Goal: Transaction & Acquisition: Purchase product/service

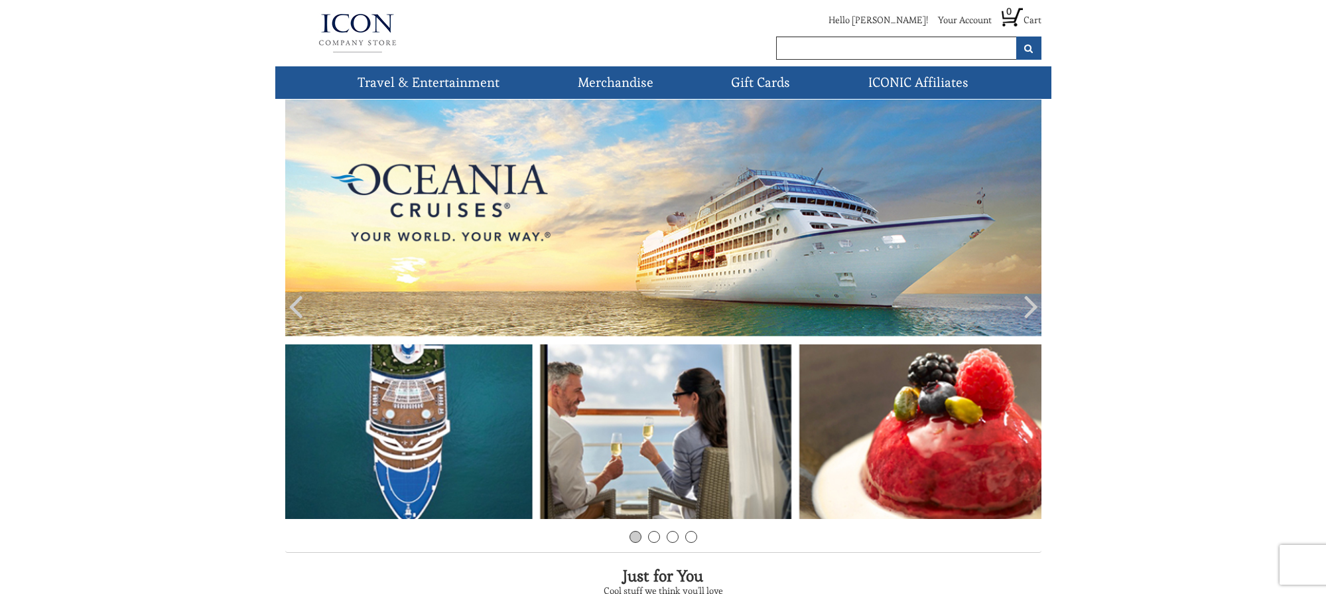
click at [826, 265] on img at bounding box center [663, 309] width 756 height 419
click at [0, 0] on link "Cruises" at bounding box center [0, 0] width 0 height 0
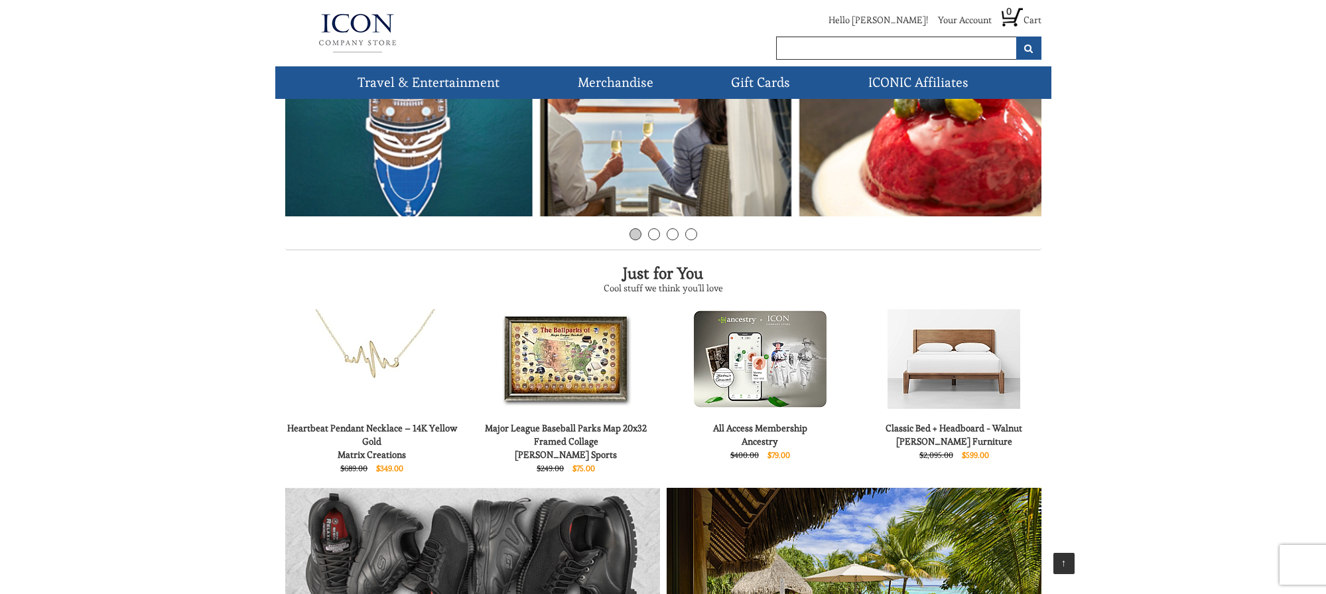
scroll to position [26, 0]
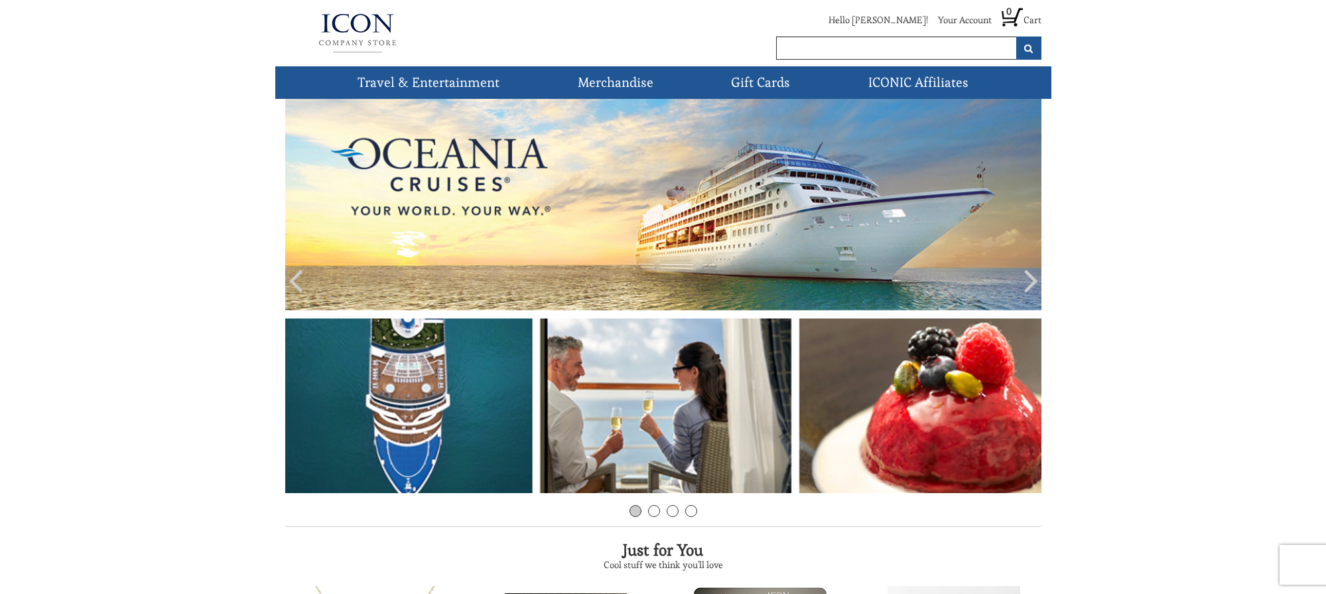
click at [1029, 277] on icon at bounding box center [1032, 280] width 14 height 40
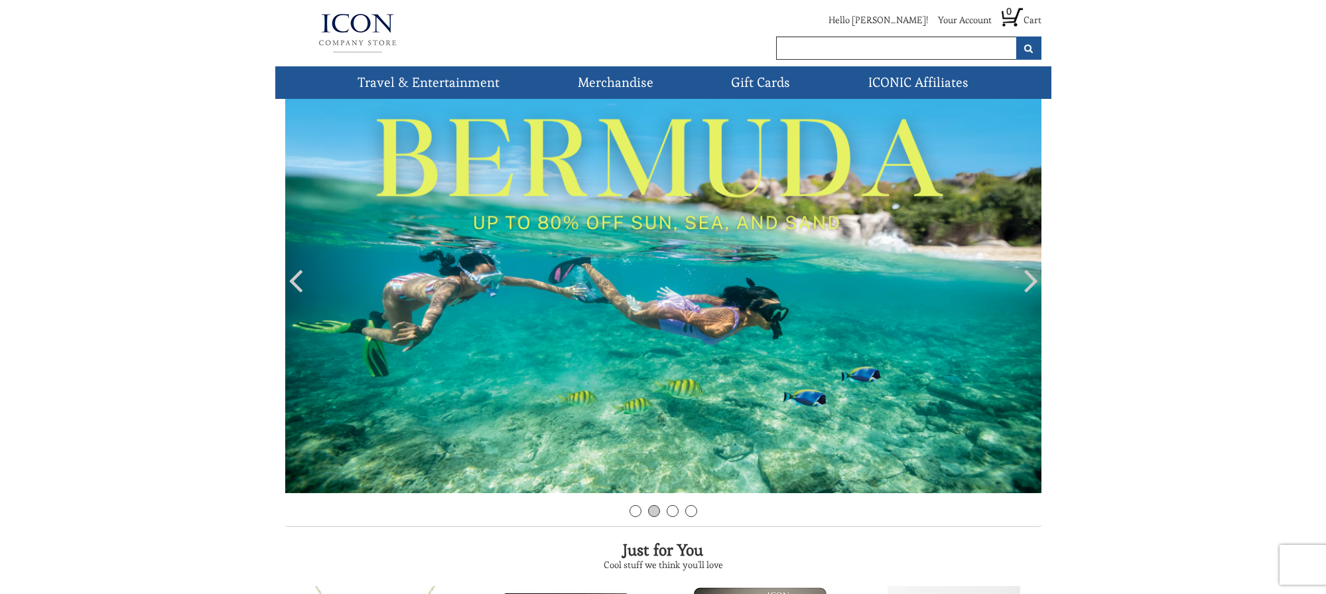
click at [1029, 277] on icon at bounding box center [1032, 280] width 14 height 40
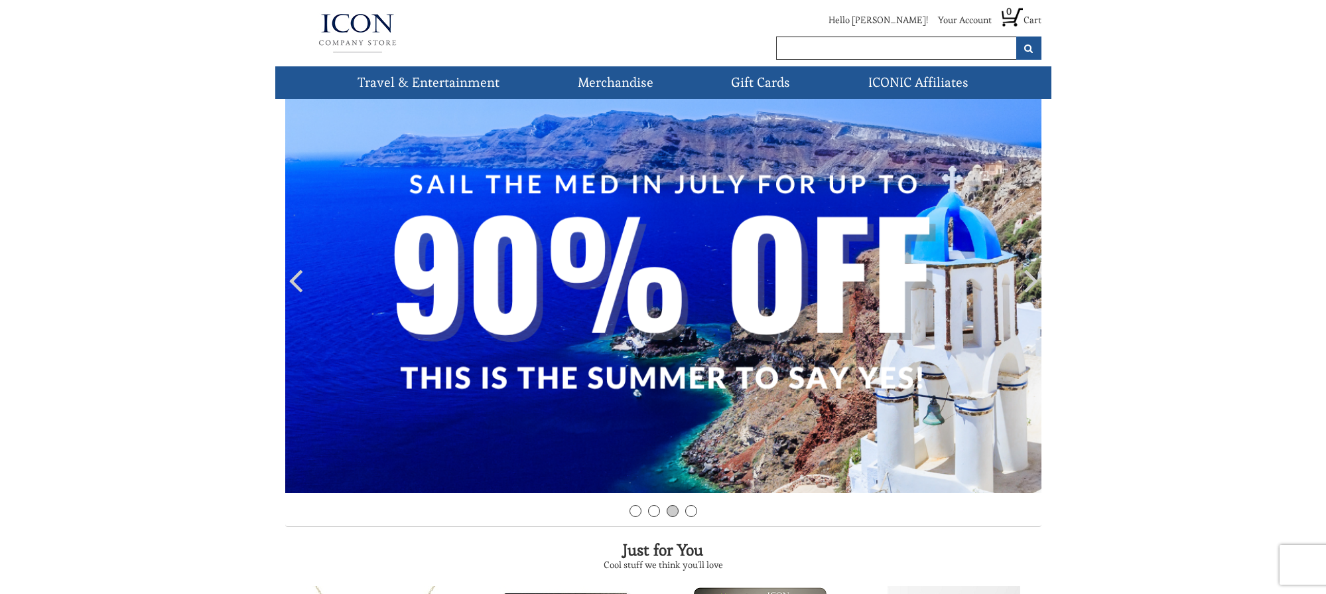
click at [1035, 282] on icon at bounding box center [1032, 280] width 14 height 40
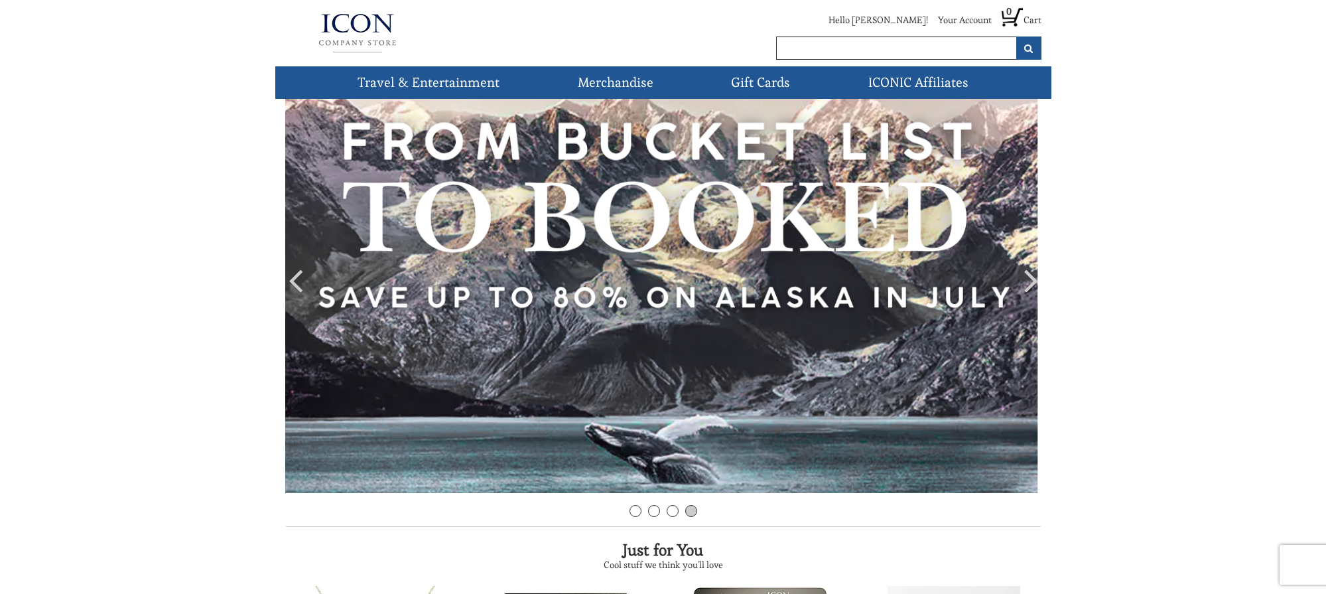
click at [1035, 282] on icon at bounding box center [1032, 280] width 14 height 40
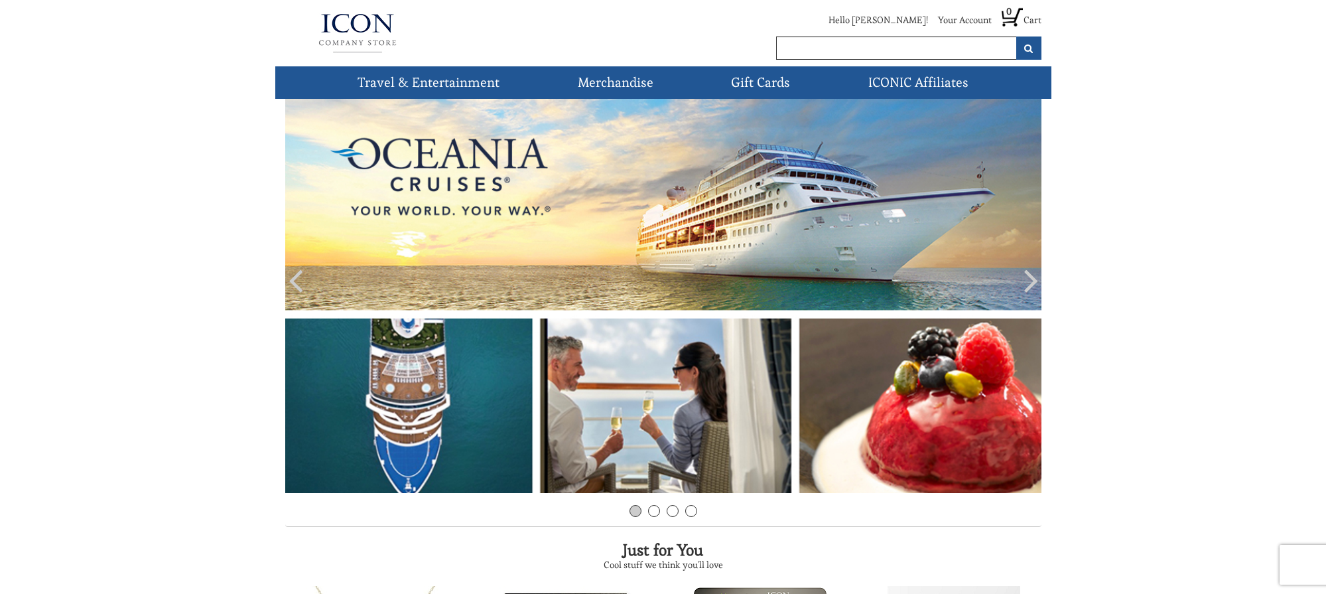
click at [703, 205] on img at bounding box center [663, 283] width 756 height 419
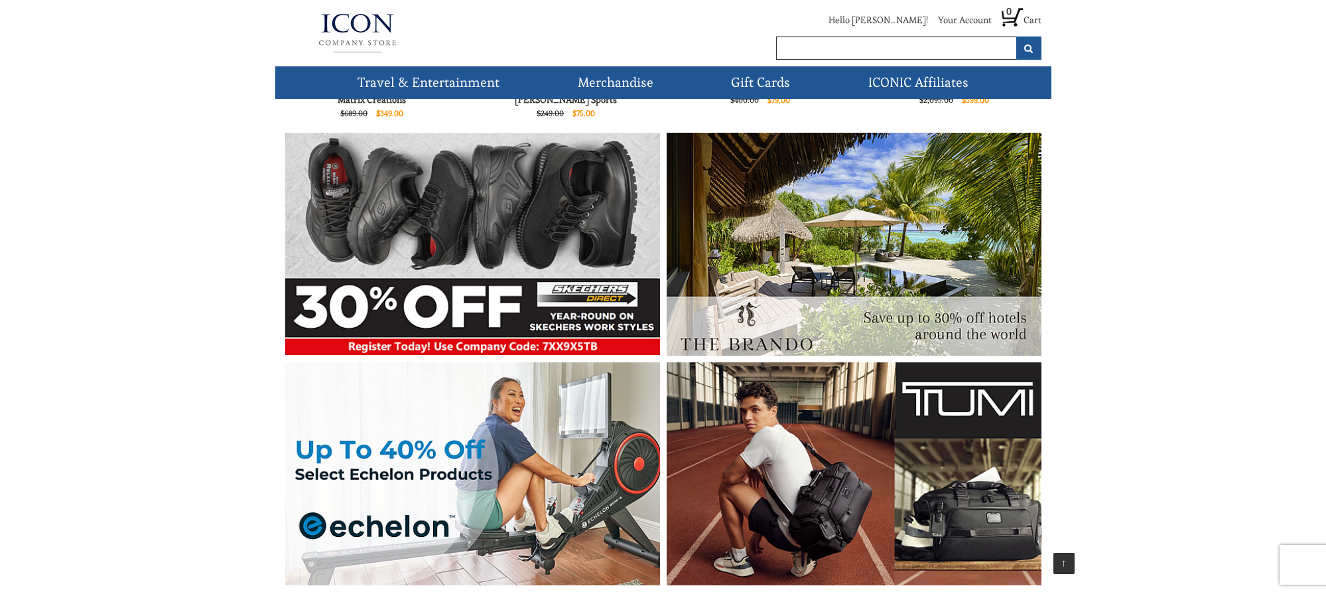
scroll to position [757, 0]
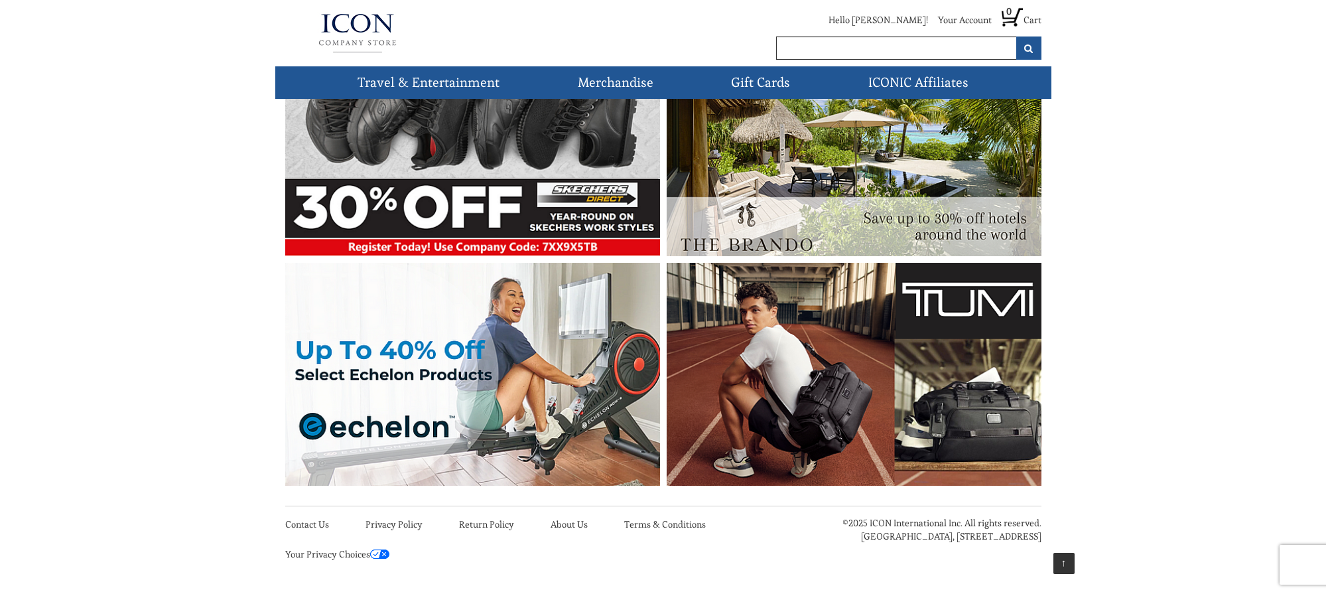
click at [740, 339] on img at bounding box center [854, 374] width 375 height 223
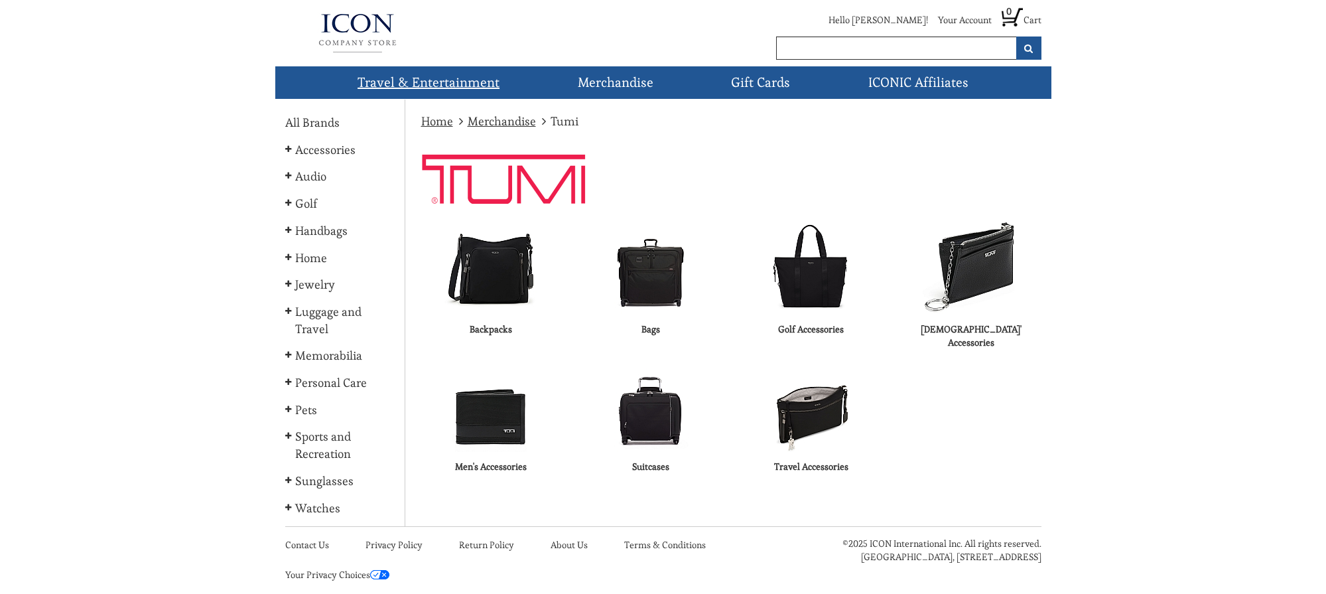
click at [413, 84] on link "Travel & Entertainment" at bounding box center [428, 82] width 153 height 33
click at [0, 0] on link "Cruises" at bounding box center [0, 0] width 0 height 0
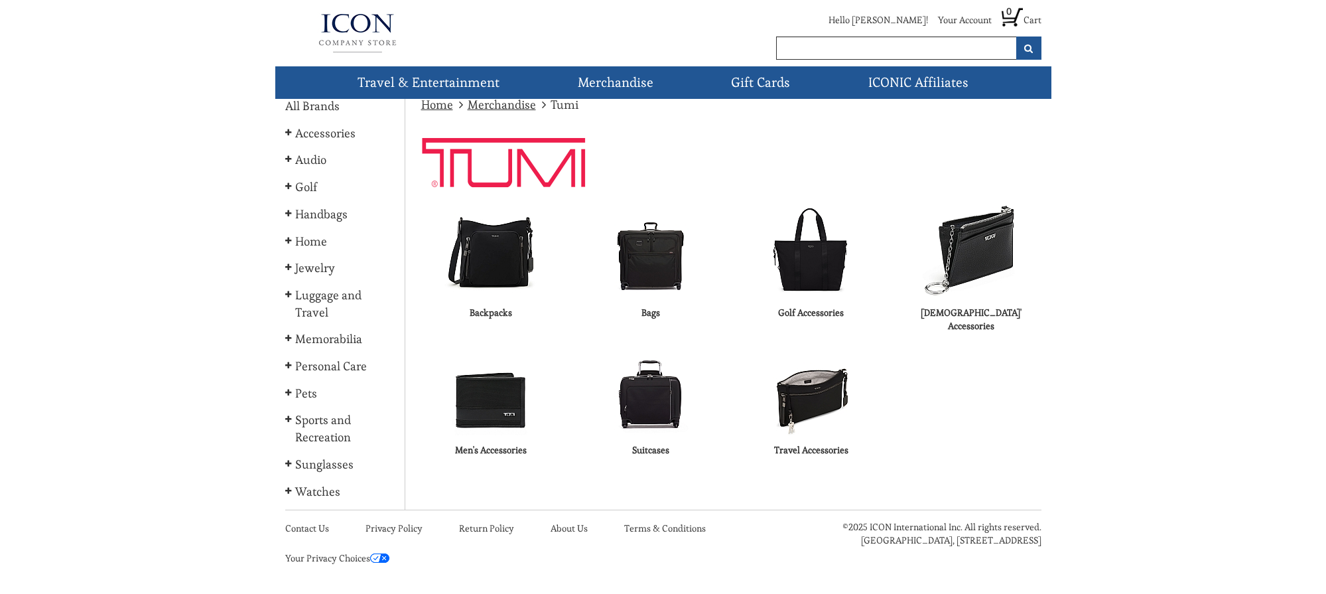
scroll to position [21, 0]
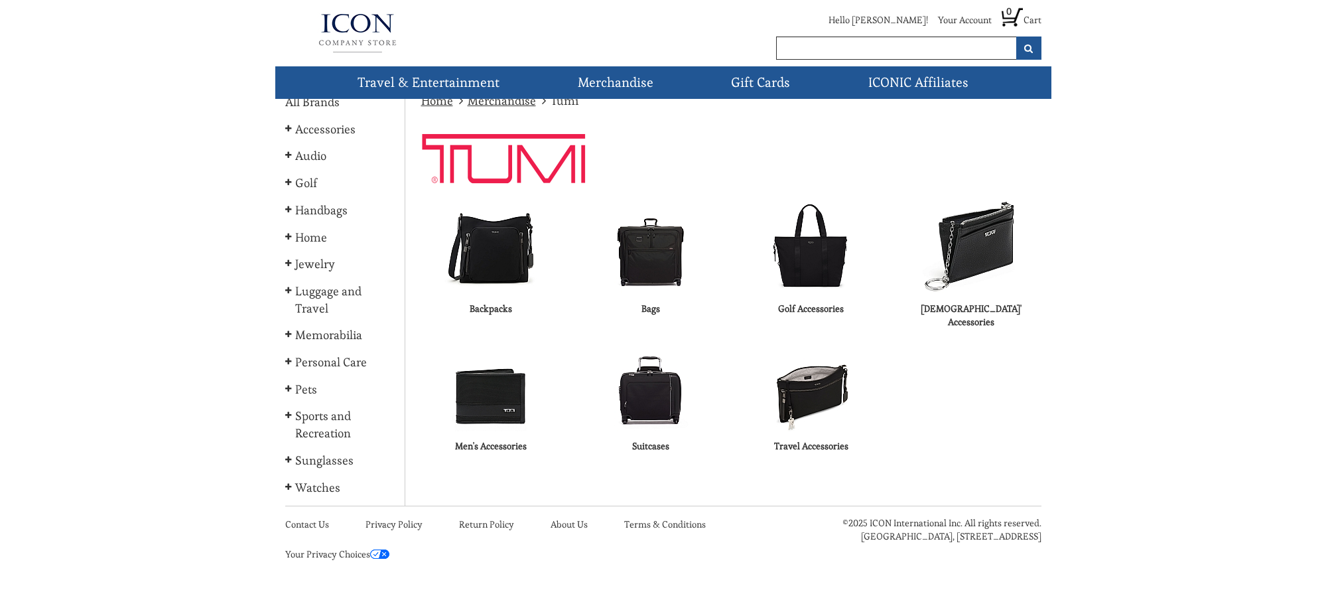
click at [498, 231] on img at bounding box center [491, 246] width 94 height 94
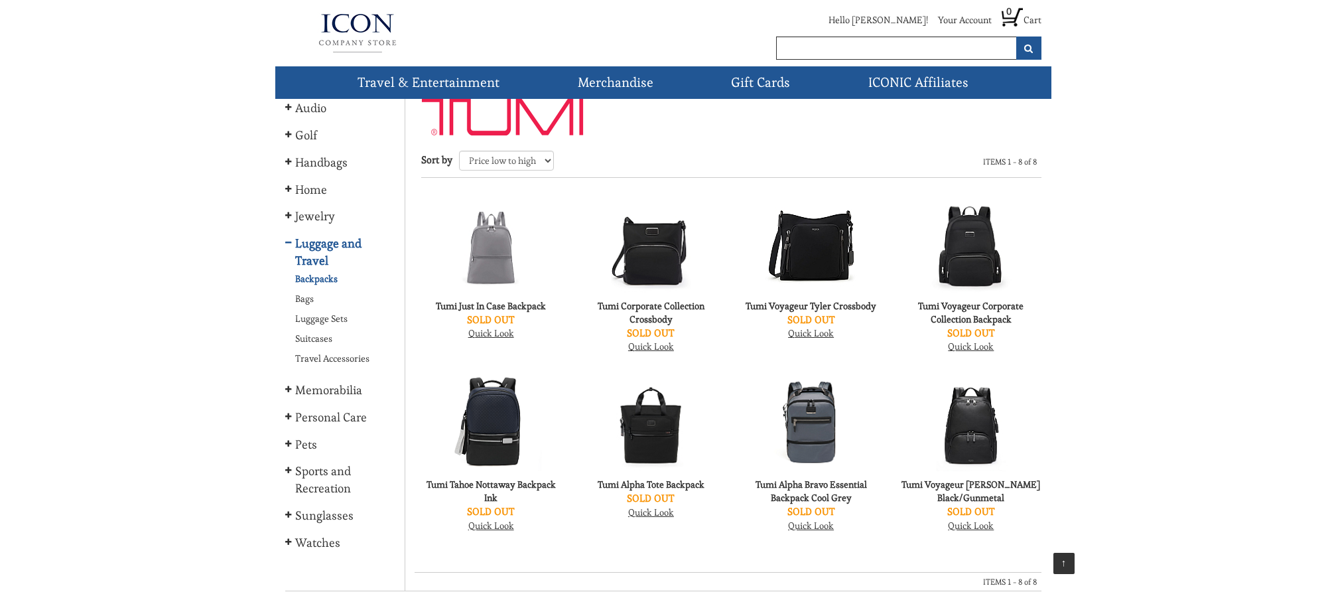
scroll to position [153, 0]
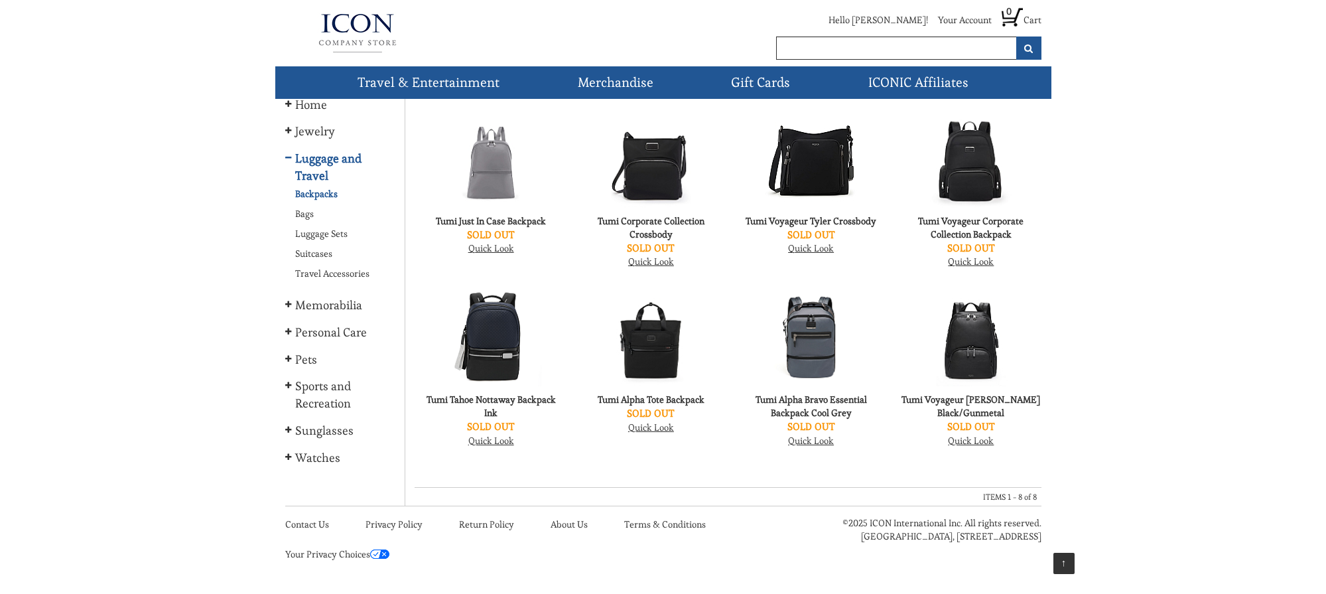
click at [319, 255] on link "Suitcases" at bounding box center [312, 253] width 54 height 13
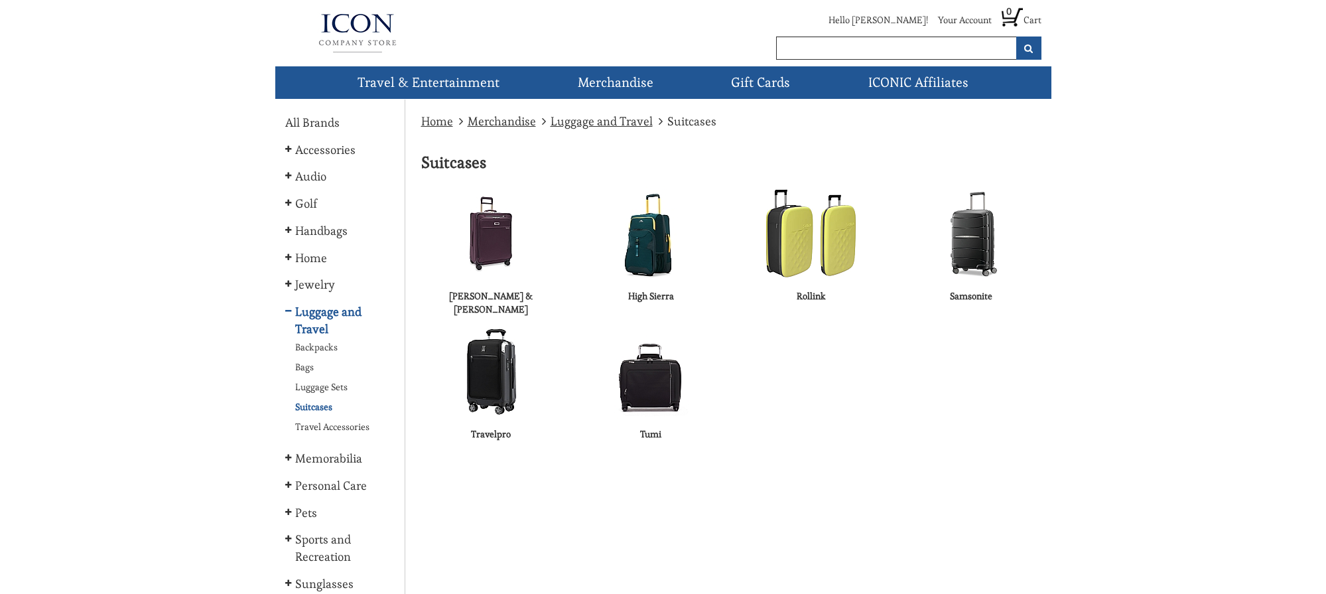
click at [484, 368] on img at bounding box center [491, 371] width 94 height 94
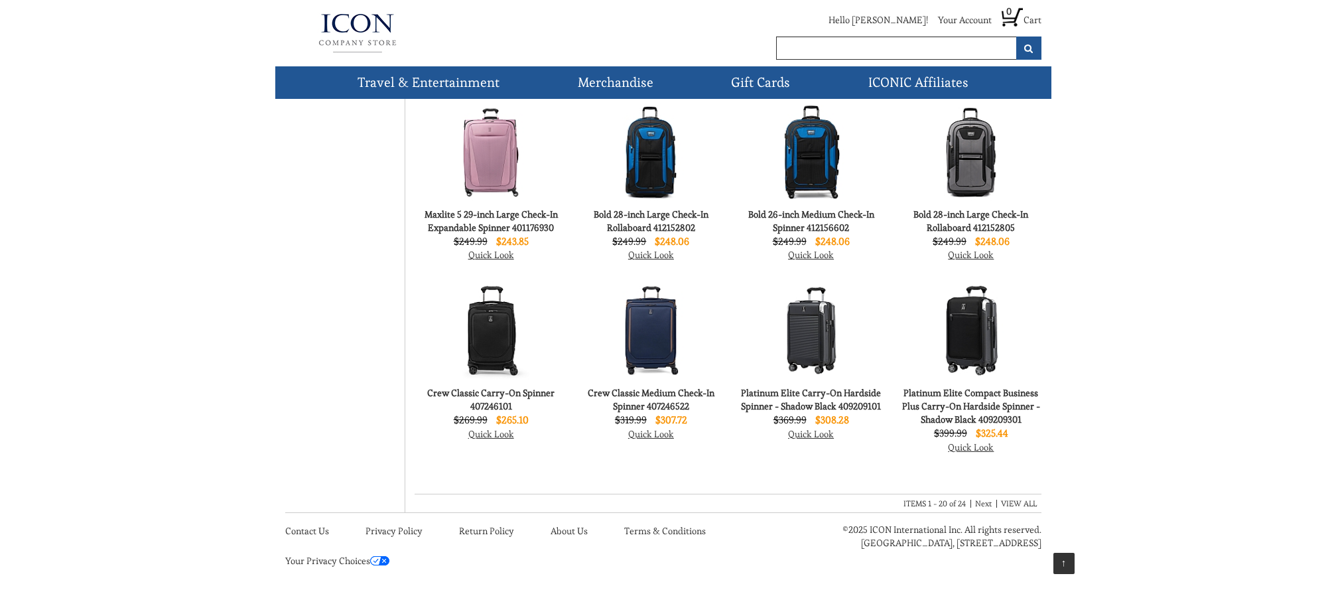
scroll to position [703, 0]
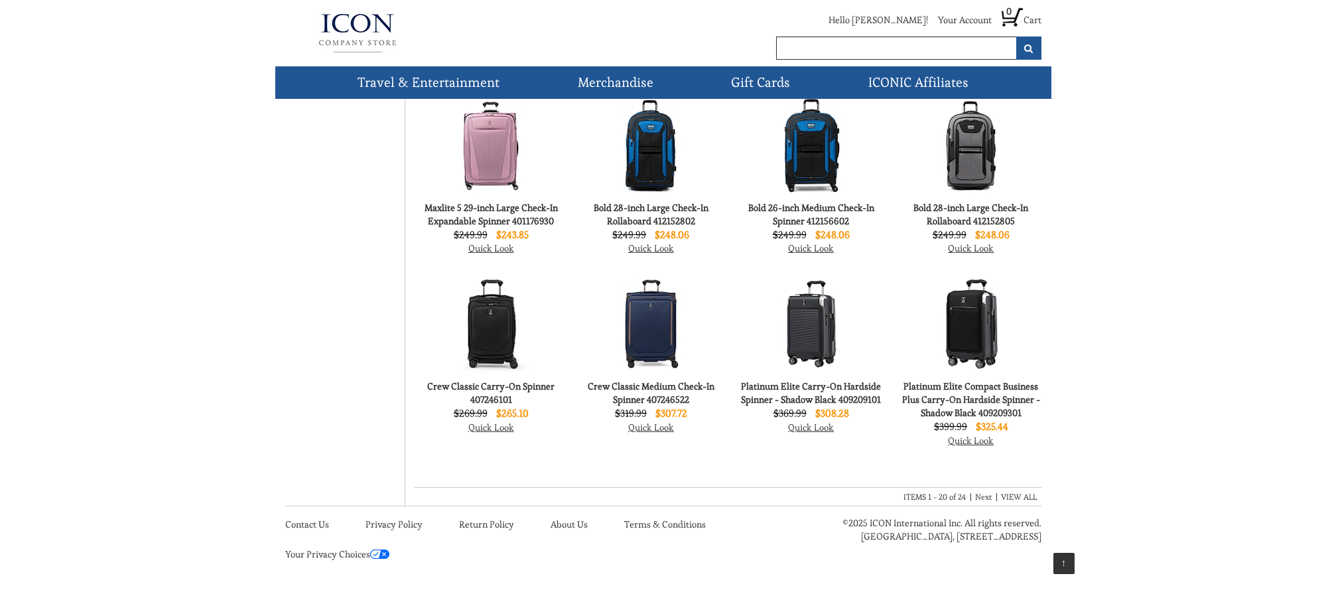
click at [491, 332] on img at bounding box center [491, 324] width 98 height 98
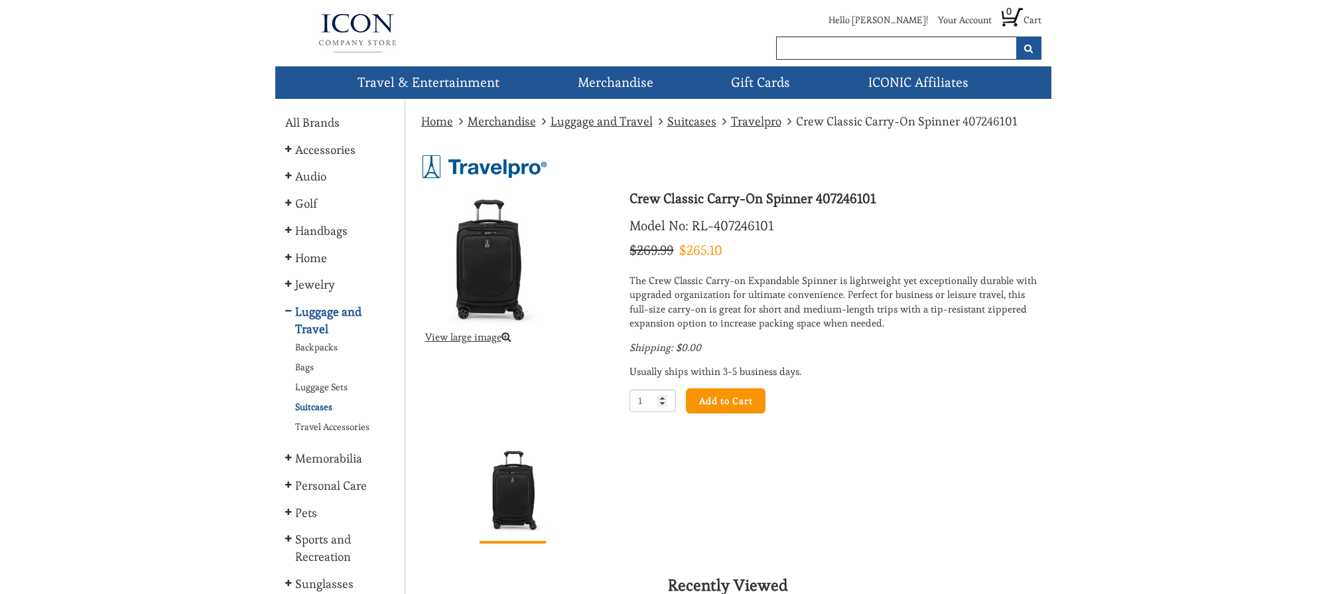
click at [506, 337] on icon at bounding box center [506, 337] width 9 height 10
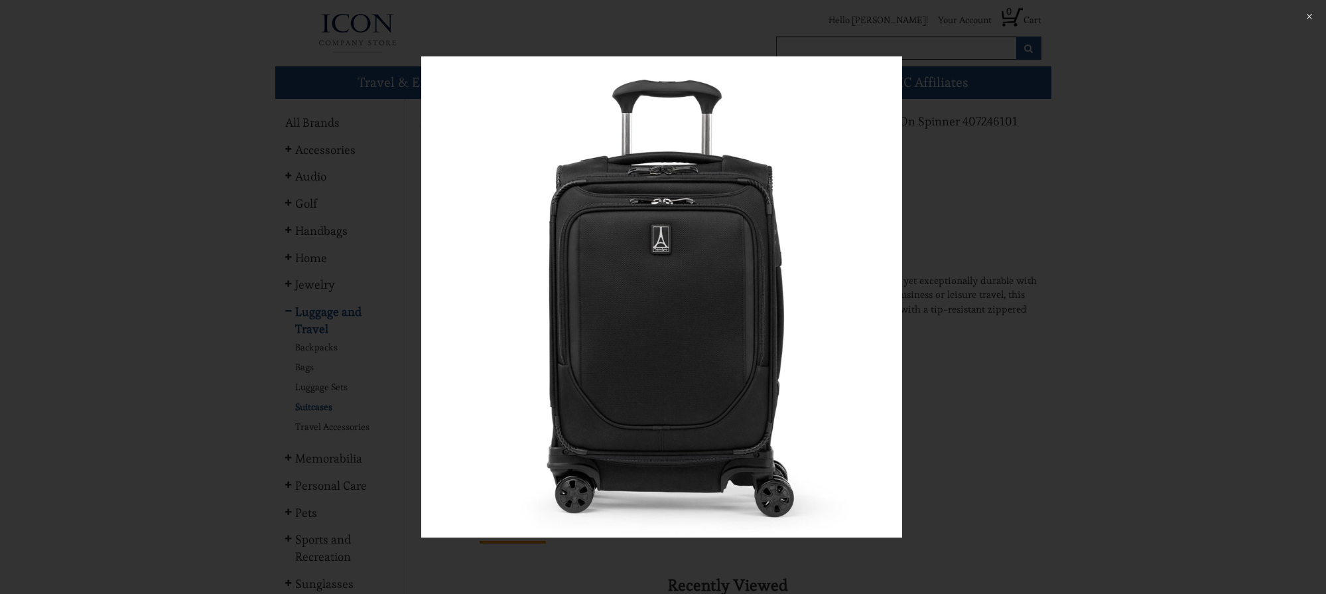
drag, startPoint x: 794, startPoint y: 353, endPoint x: 527, endPoint y: 366, distance: 267.8
click at [527, 366] on img at bounding box center [661, 296] width 481 height 481
click at [612, 307] on img at bounding box center [661, 296] width 481 height 481
click at [1132, 292] on div at bounding box center [663, 297] width 1326 height 594
